Goal: Complete application form

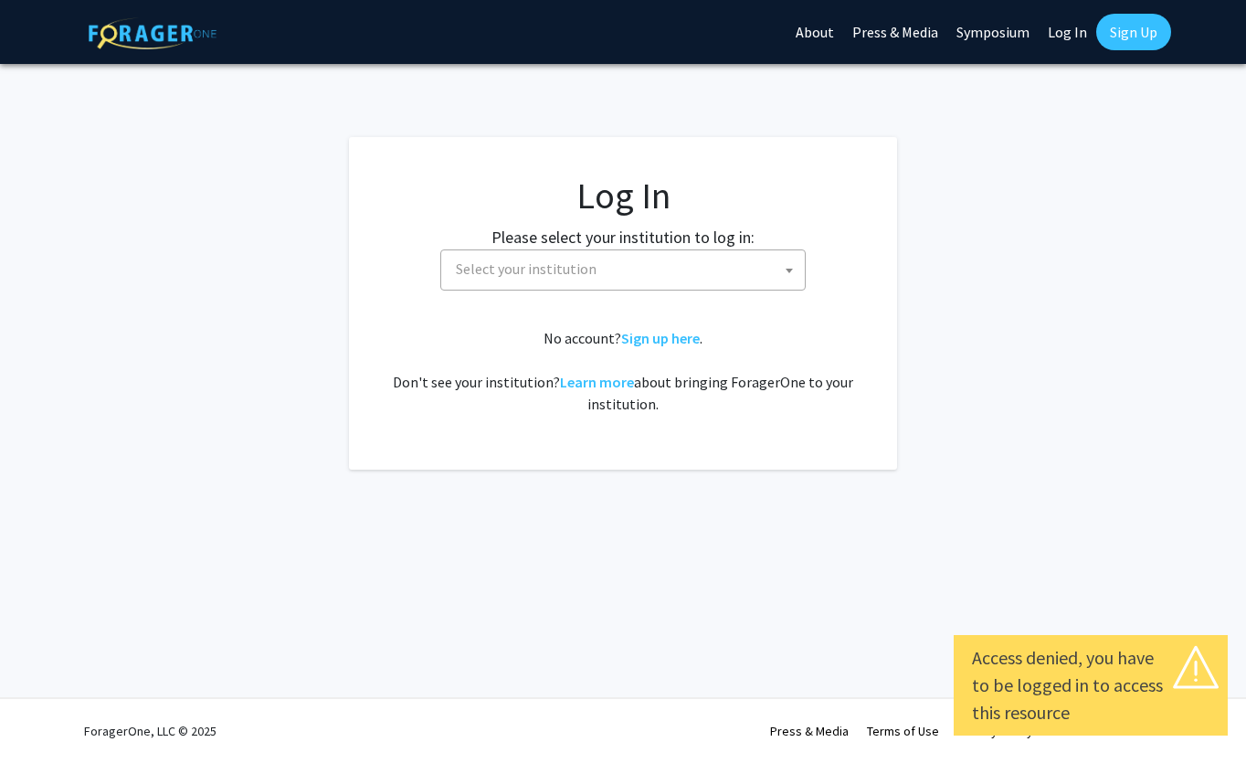
select select
click at [740, 283] on span "Select your institution" at bounding box center [627, 268] width 356 height 37
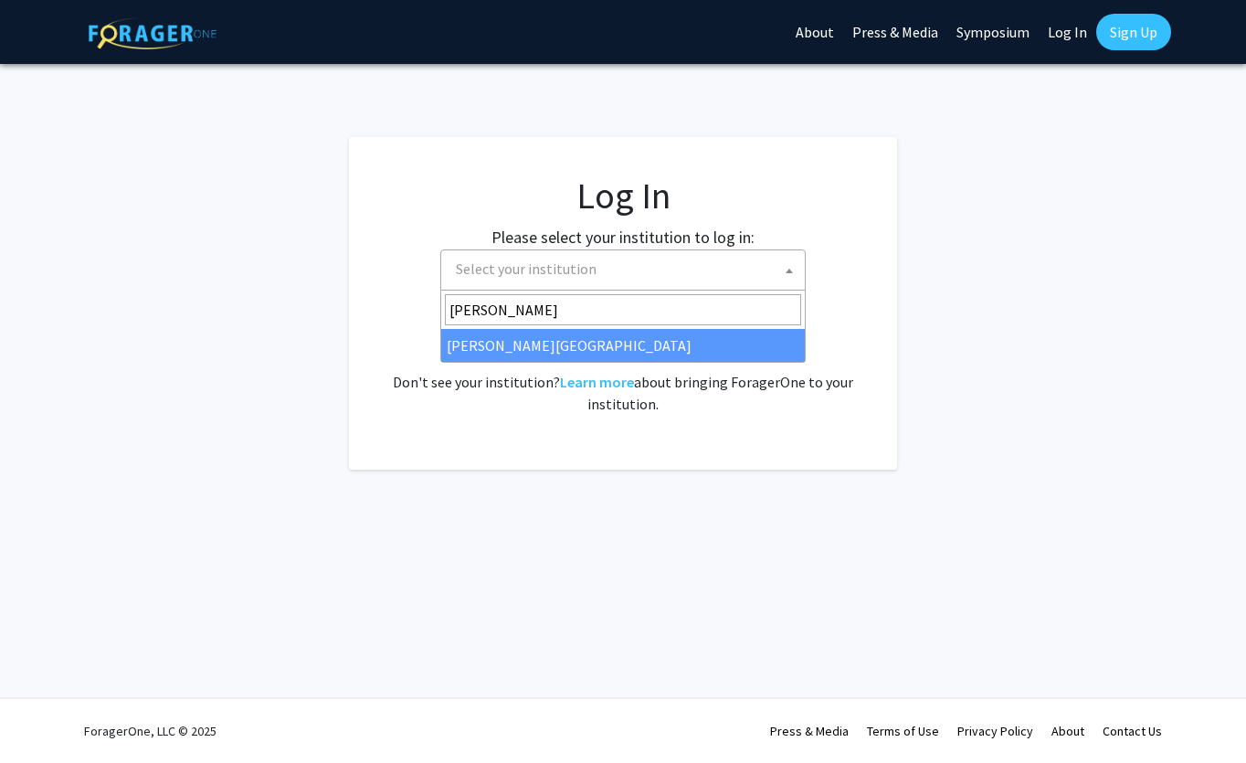
type input "thomas"
select select "24"
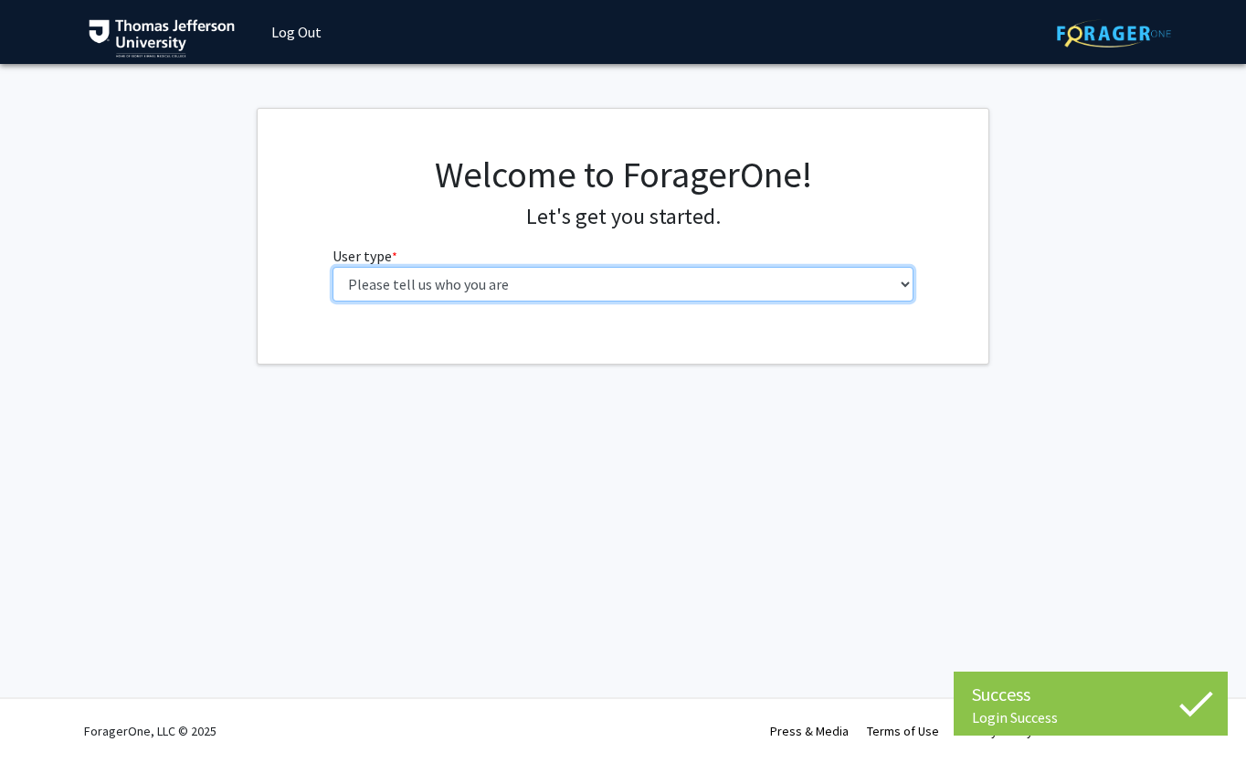
click at [627, 294] on select "Please tell us who you are Undergraduate Student Master's Student Doctoral Cand…" at bounding box center [624, 284] width 582 height 35
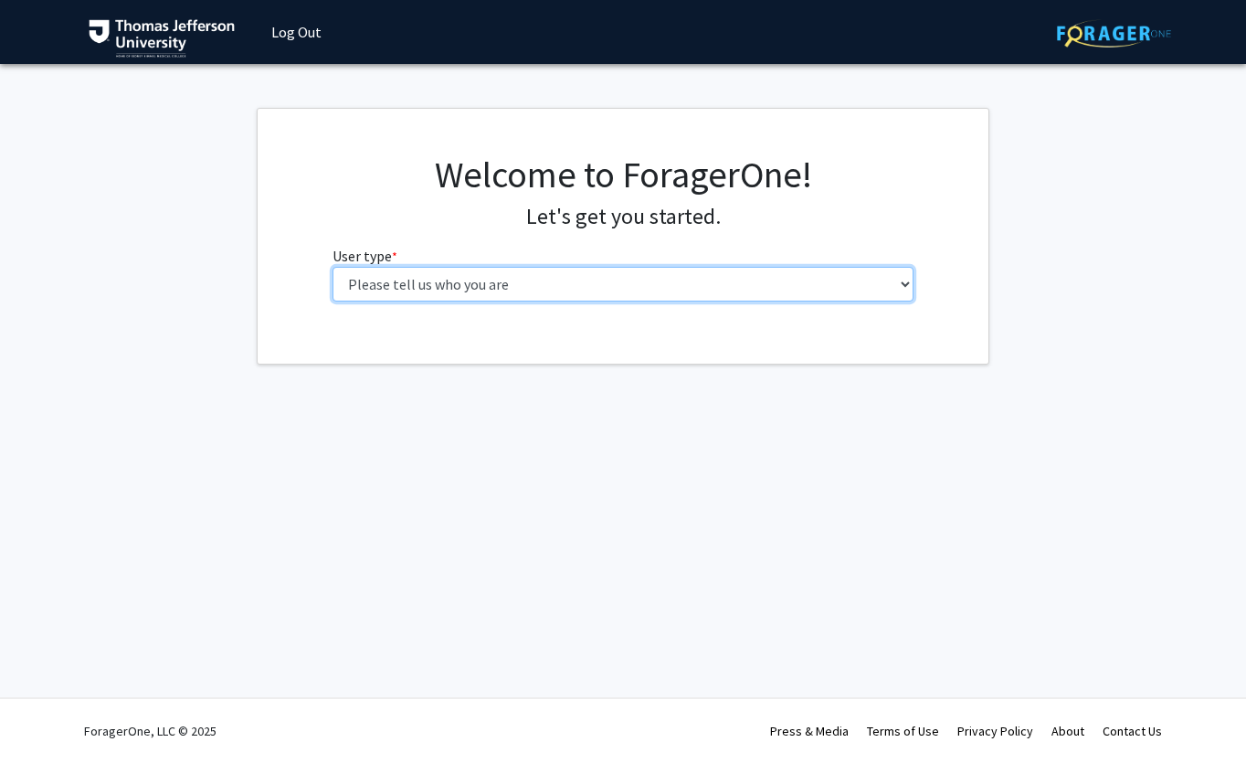
select select "3: doc"
click at [333, 267] on select "Please tell us who you are Undergraduate Student Master's Student Doctoral Cand…" at bounding box center [624, 284] width 582 height 35
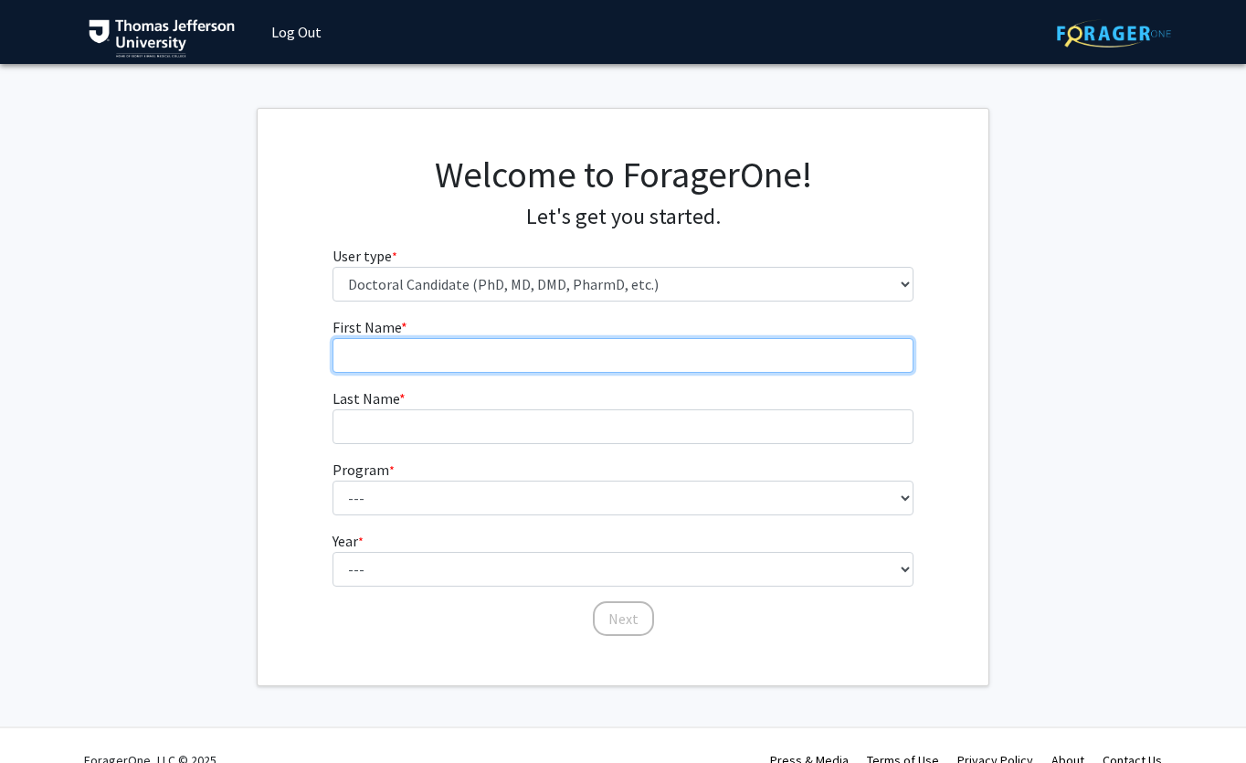
click at [552, 355] on input "First Name * required" at bounding box center [624, 355] width 582 height 35
type input "[PERSON_NAME]"
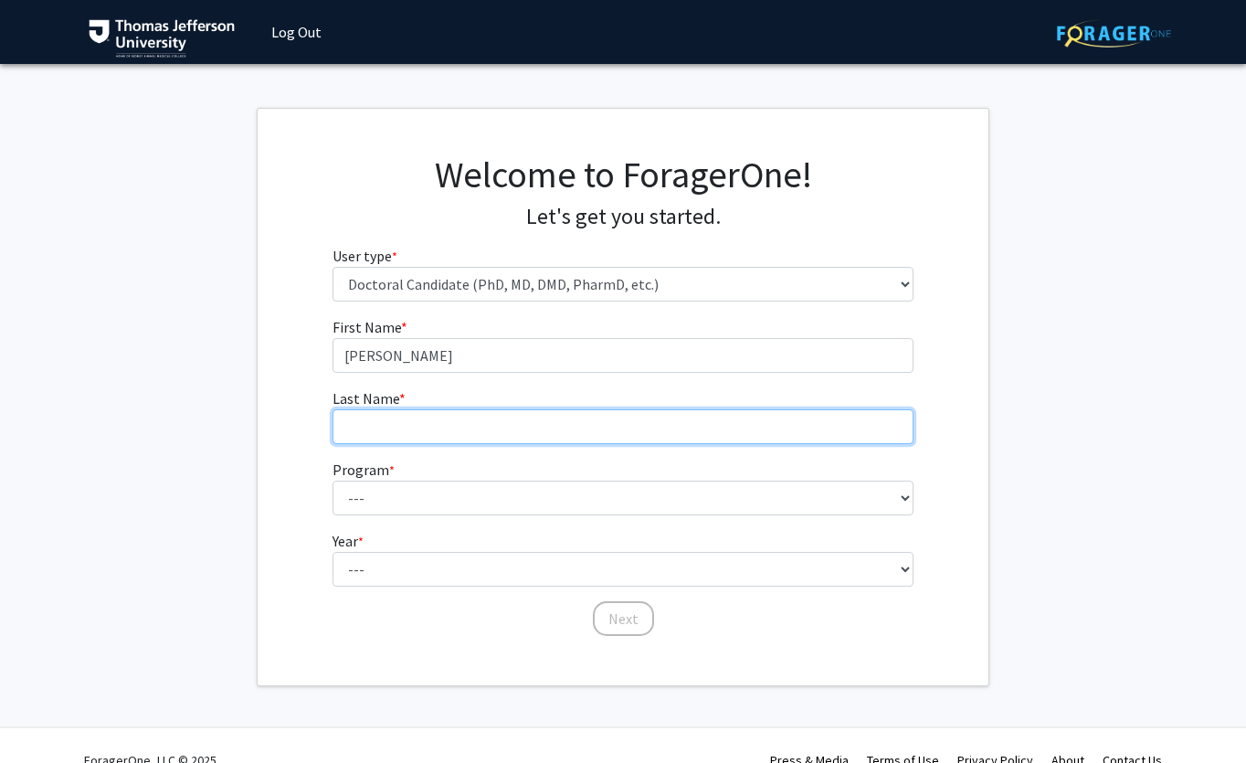
type input "[PERSON_NAME]"
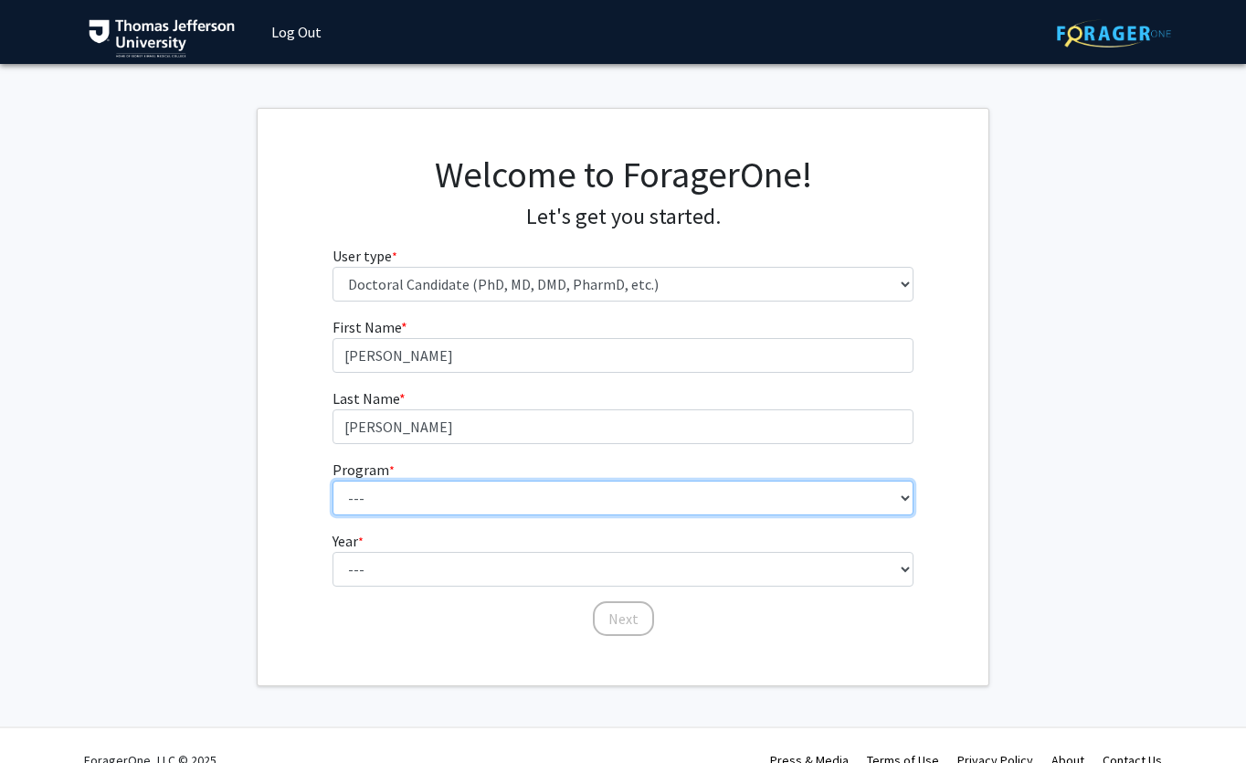
click at [435, 493] on select "--- Accelerated 3+3 BS in Health Sciences/Doctor of [MEDICAL_DATA] Accelerated …" at bounding box center [624, 498] width 582 height 35
select select "35: 815"
click at [333, 481] on select "--- Accelerated 3+3 BS in Health Sciences/Doctor of [MEDICAL_DATA] Accelerated …" at bounding box center [624, 498] width 582 height 35
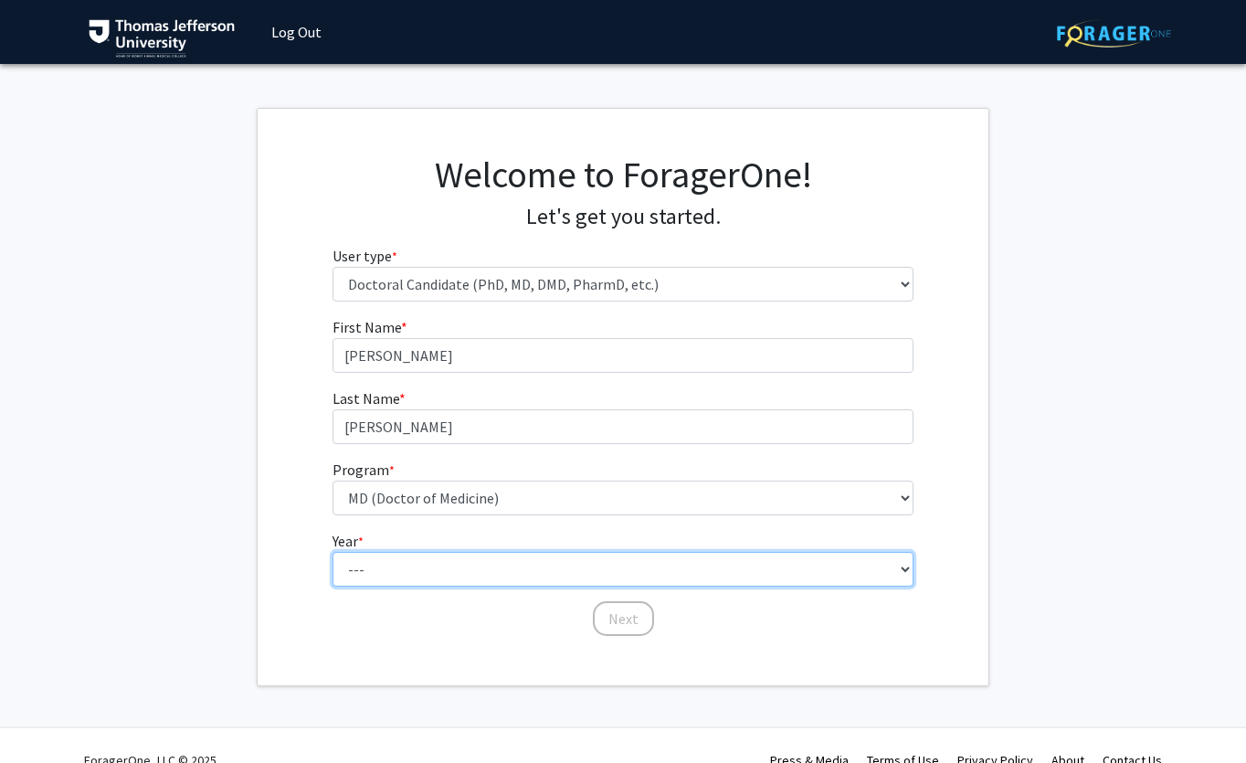
click at [398, 583] on select "--- First Year Second Year Third Year Fourth Year Fifth Year Sixth Year Seventh…" at bounding box center [624, 569] width 582 height 35
select select "1: first_year"
click at [333, 552] on select "--- First Year Second Year Third Year Fourth Year Fifth Year Sixth Year Seventh…" at bounding box center [624, 569] width 582 height 35
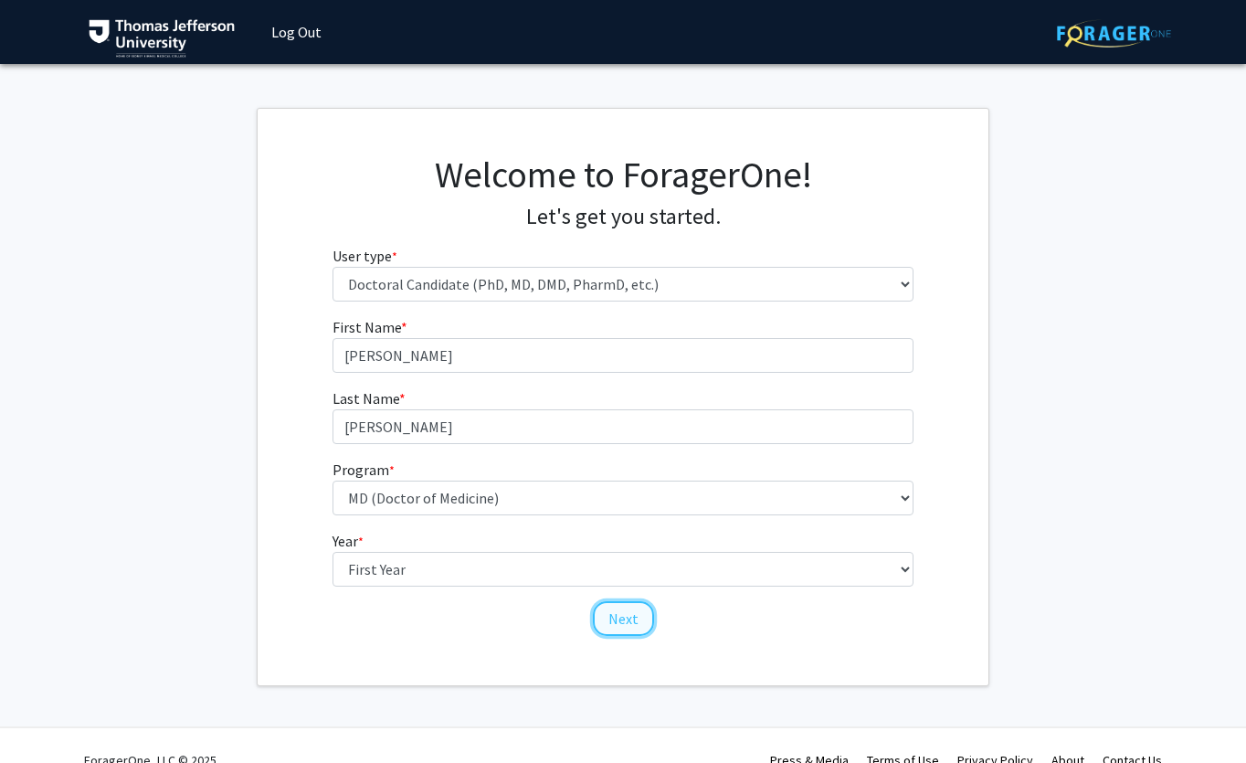
click at [619, 621] on button "Next" at bounding box center [623, 618] width 61 height 35
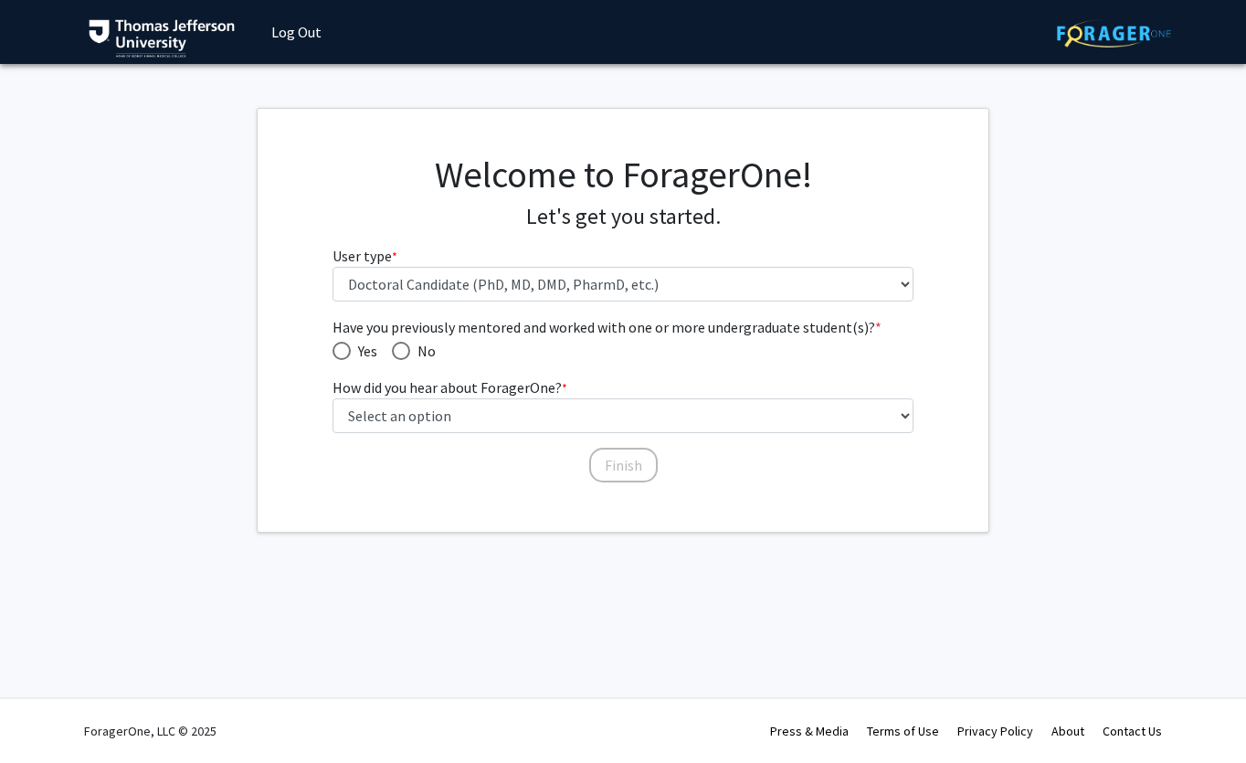
click at [405, 346] on span "Have you previously mentored and worked with one or more undergraduate student(…" at bounding box center [401, 351] width 18 height 18
click at [405, 346] on input "No" at bounding box center [401, 351] width 18 height 18
radio input "true"
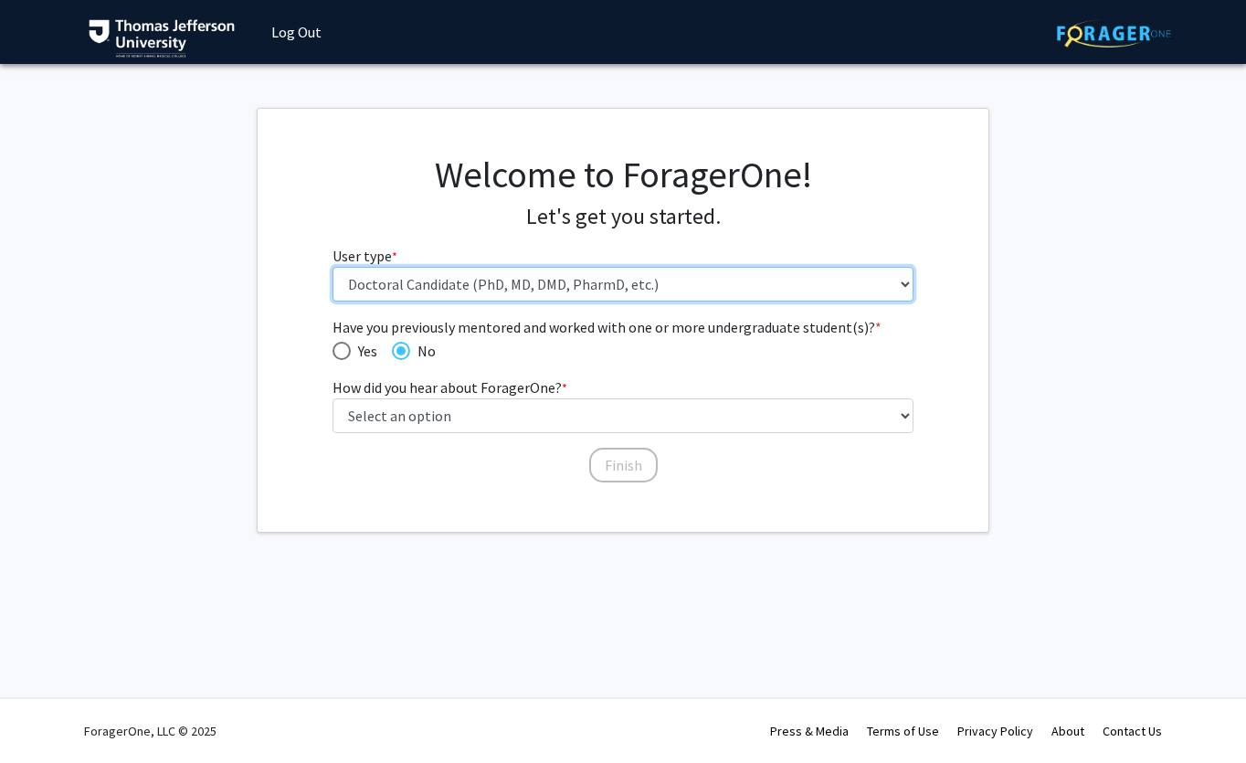
click at [546, 286] on select "Please tell us who you are Undergraduate Student Master's Student Doctoral Cand…" at bounding box center [624, 284] width 582 height 35
click at [333, 267] on select "Please tell us who you are Undergraduate Student Master's Student Doctoral Cand…" at bounding box center [624, 284] width 582 height 35
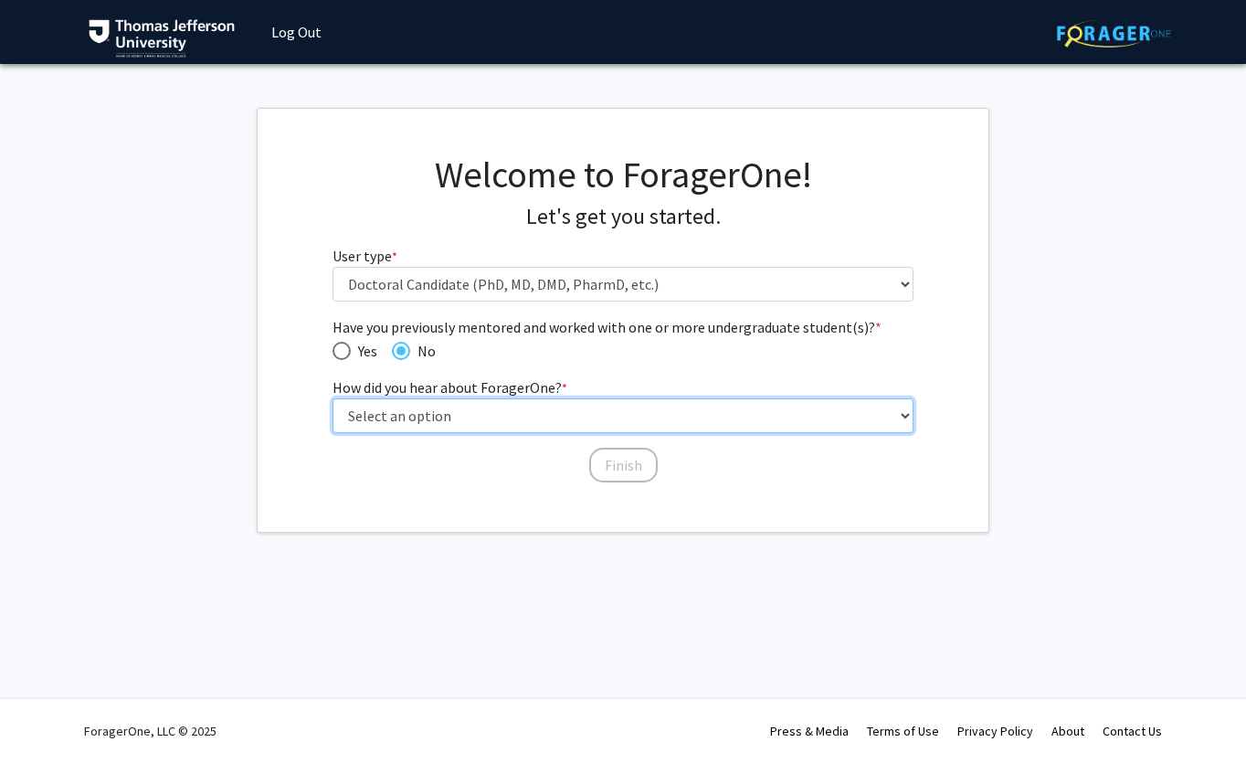
click at [481, 418] on select "Select an option Peer/student recommendation Faculty/staff recommendation Unive…" at bounding box center [624, 415] width 582 height 35
select select "2: faculty_recommendation"
click at [333, 398] on select "Select an option Peer/student recommendation Faculty/staff recommendation Unive…" at bounding box center [624, 415] width 582 height 35
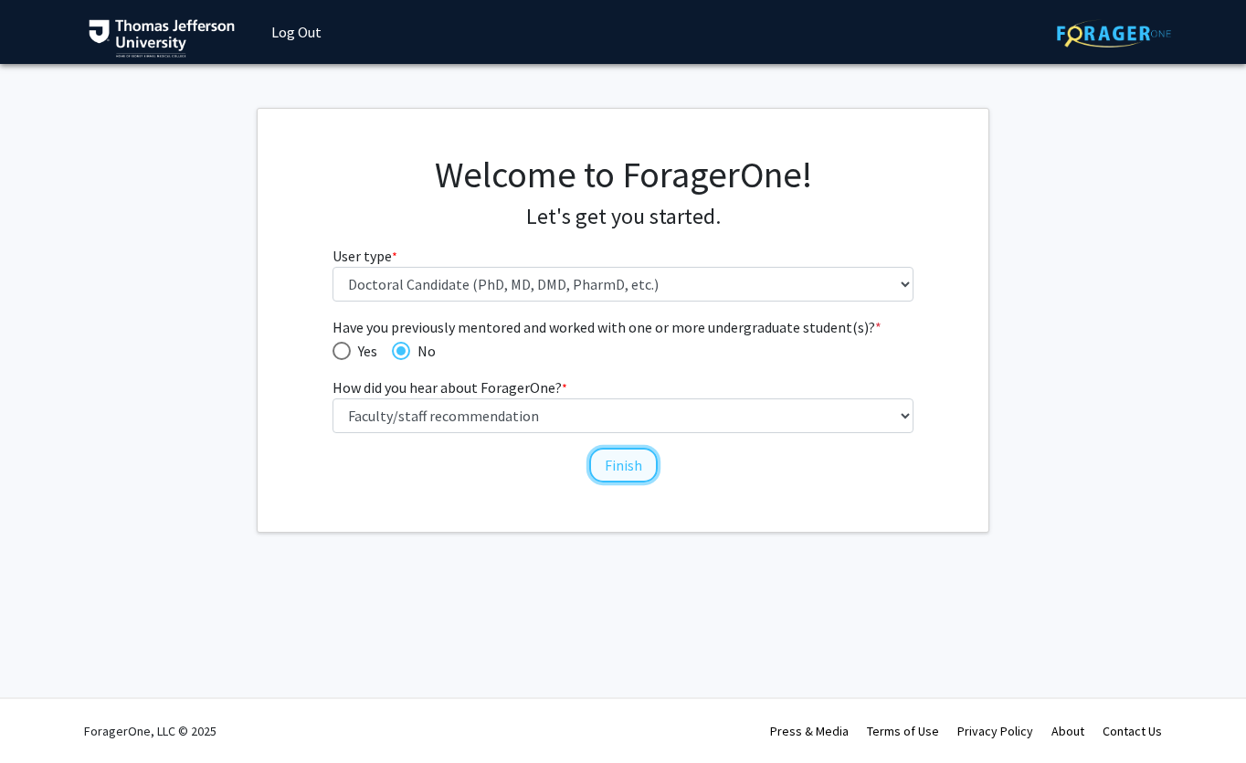
click at [624, 463] on button "Finish" at bounding box center [623, 465] width 69 height 35
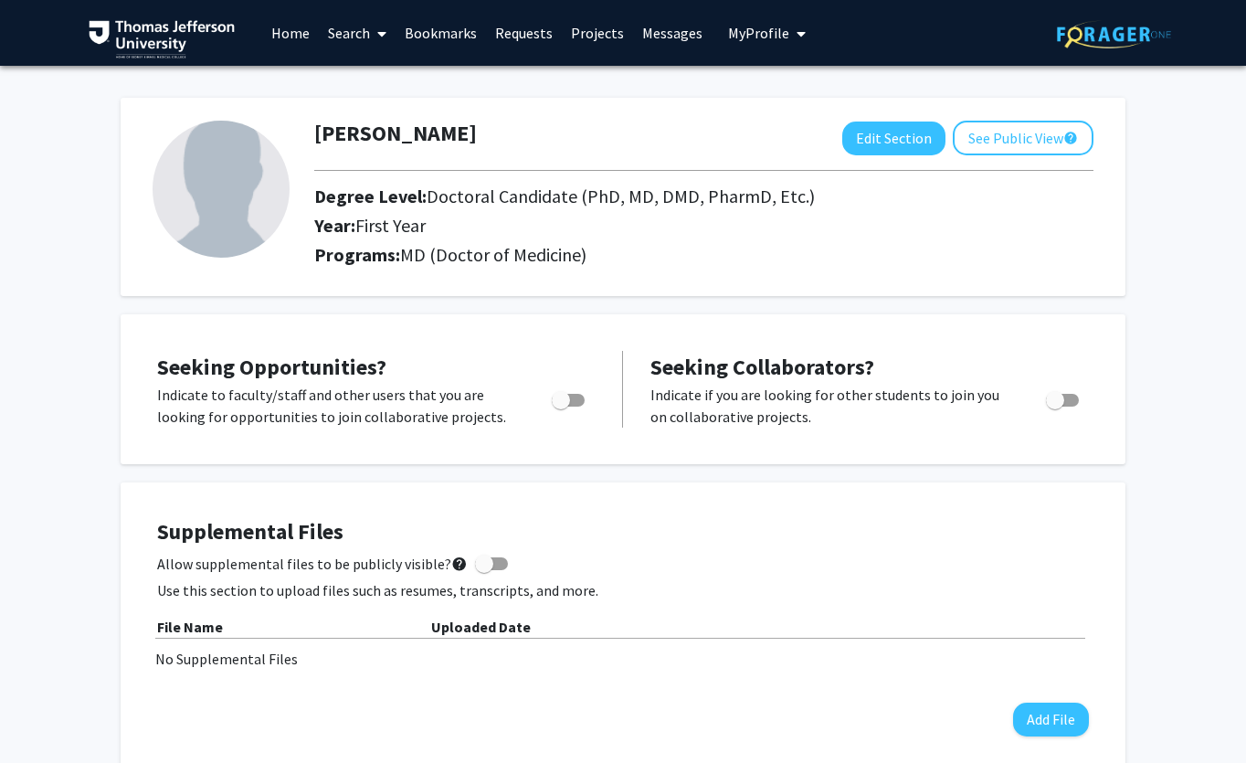
click at [354, 31] on link "Search" at bounding box center [357, 33] width 77 height 64
click at [357, 85] on span "Faculty/Staff" at bounding box center [386, 84] width 134 height 37
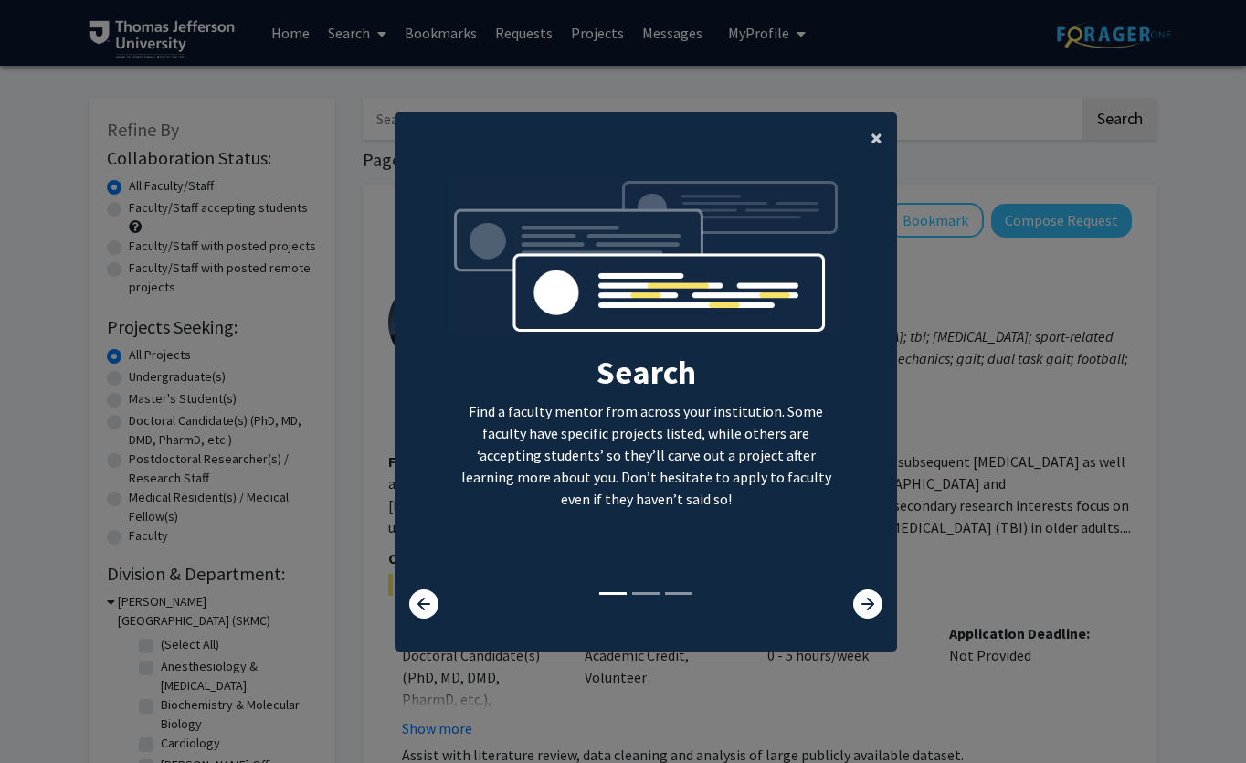
click at [877, 149] on span "×" at bounding box center [877, 137] width 12 height 28
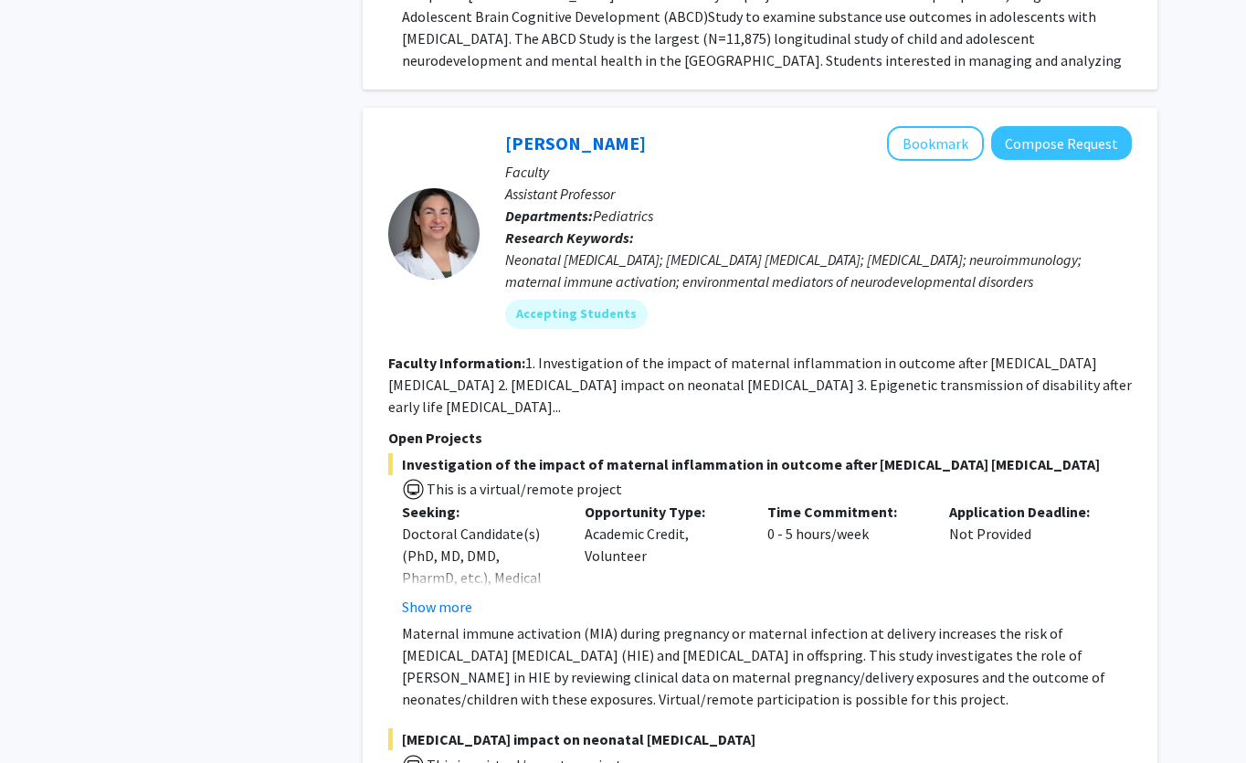
scroll to position [2170, 0]
